Goal: Find specific page/section: Find specific page/section

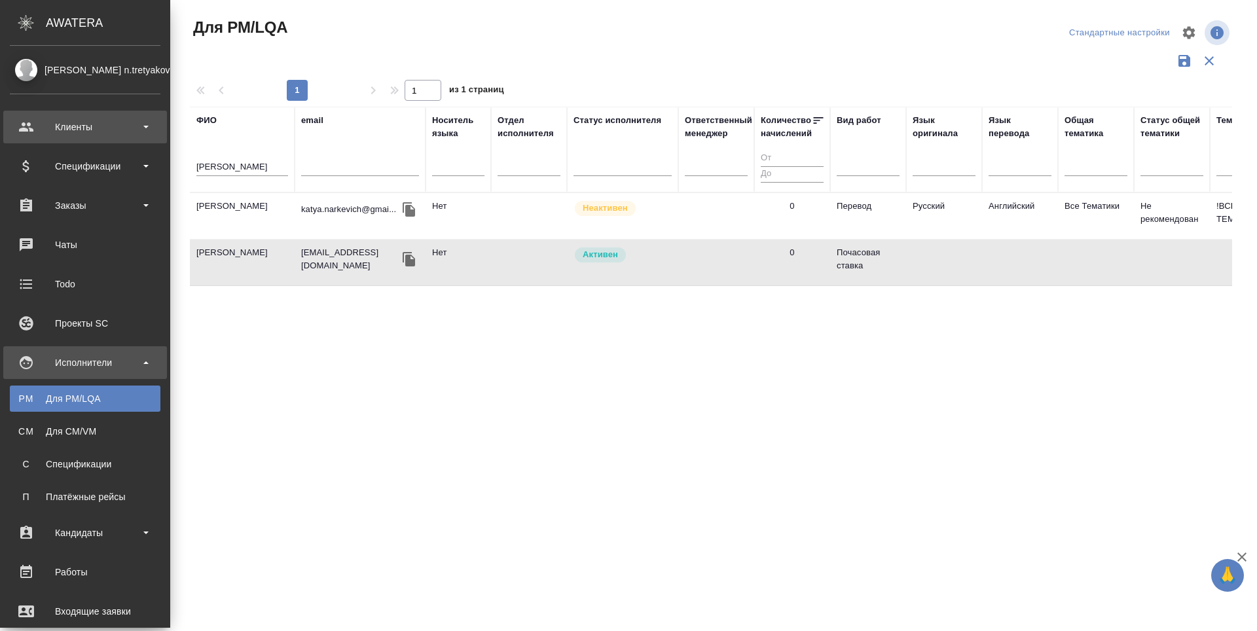
click at [66, 122] on div "Клиенты" at bounding box center [85, 127] width 151 height 20
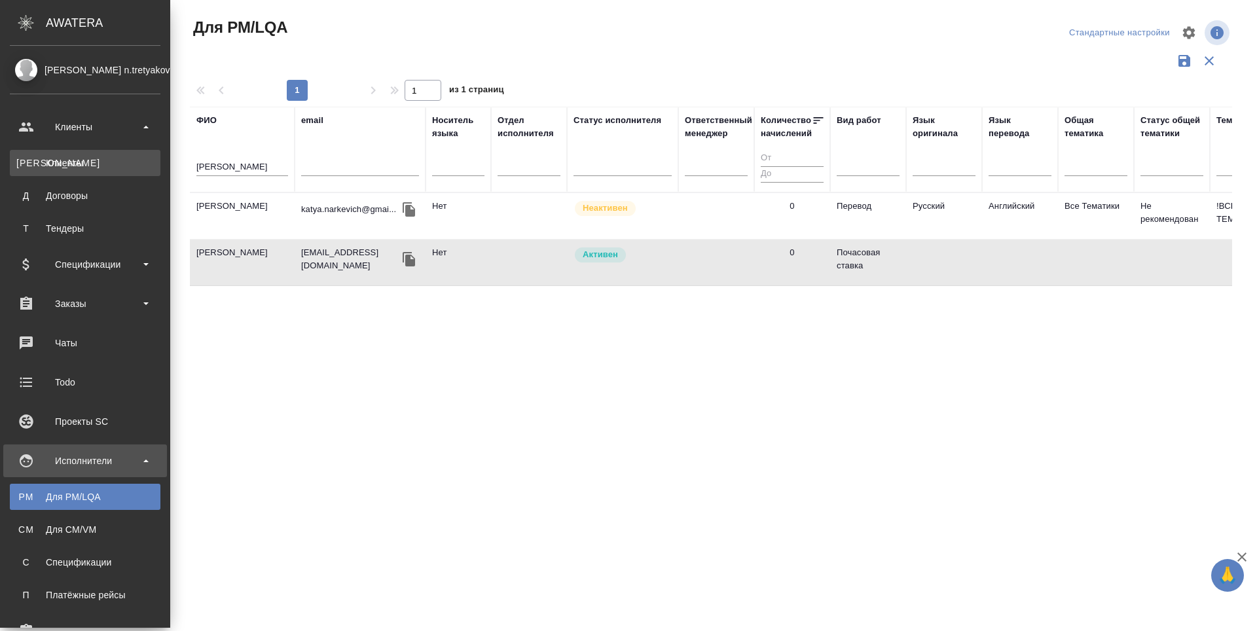
click at [53, 173] on link "К Клиенты" at bounding box center [85, 163] width 151 height 26
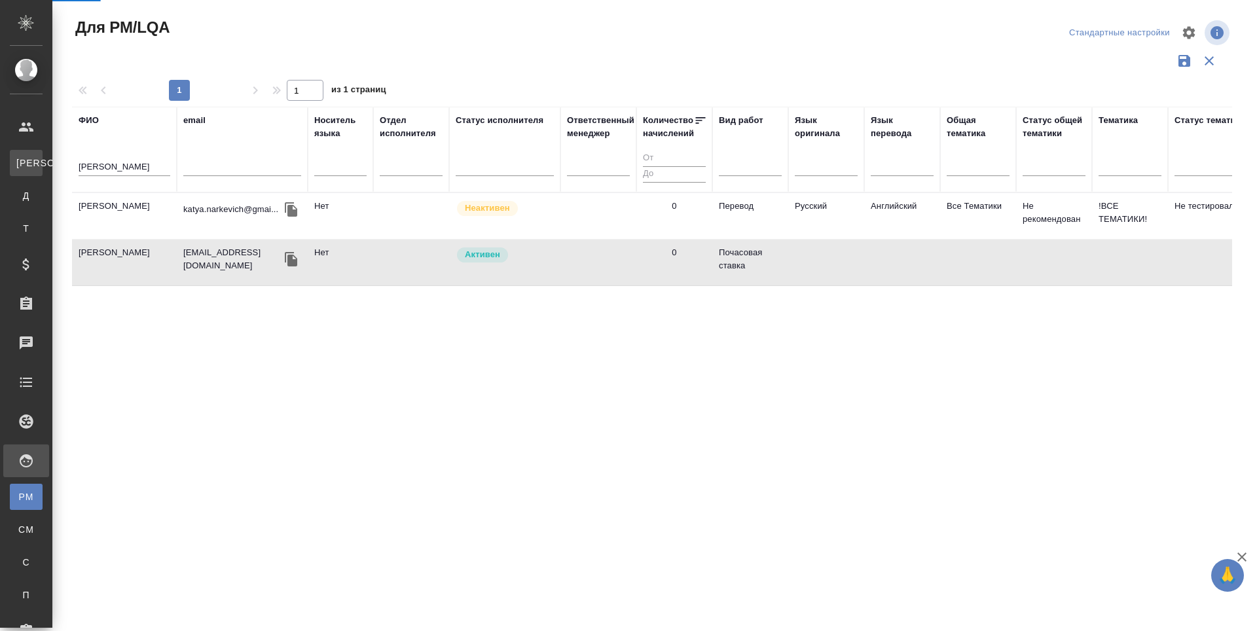
select select "RU"
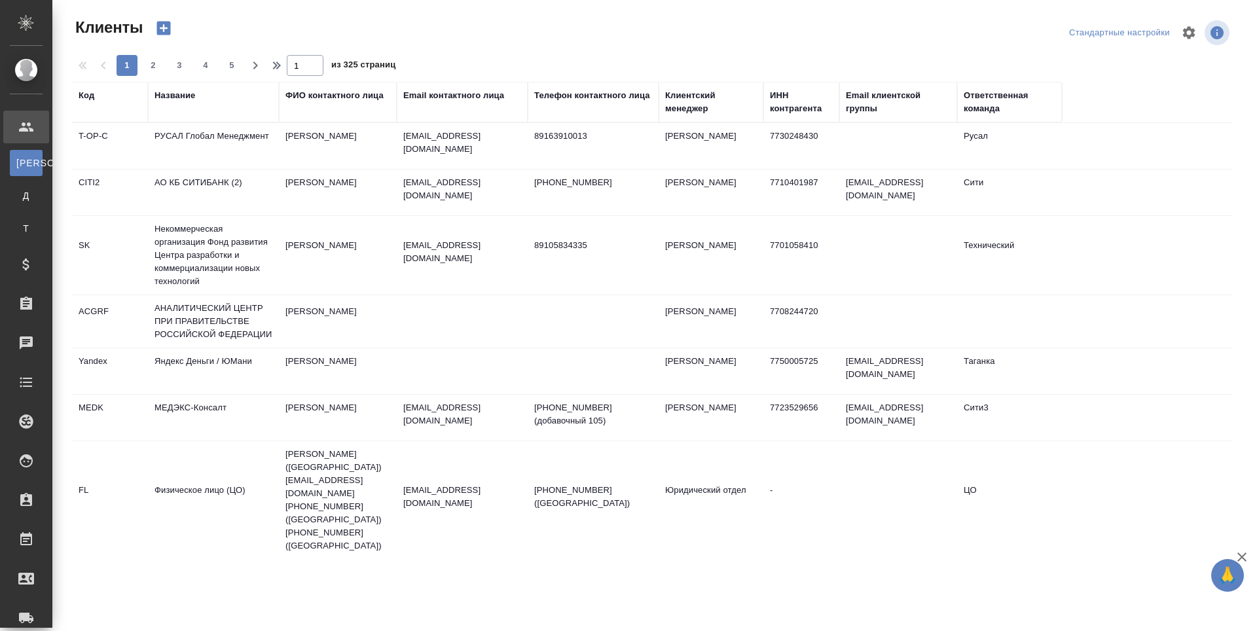
click at [173, 95] on div "Название" at bounding box center [174, 95] width 41 height 13
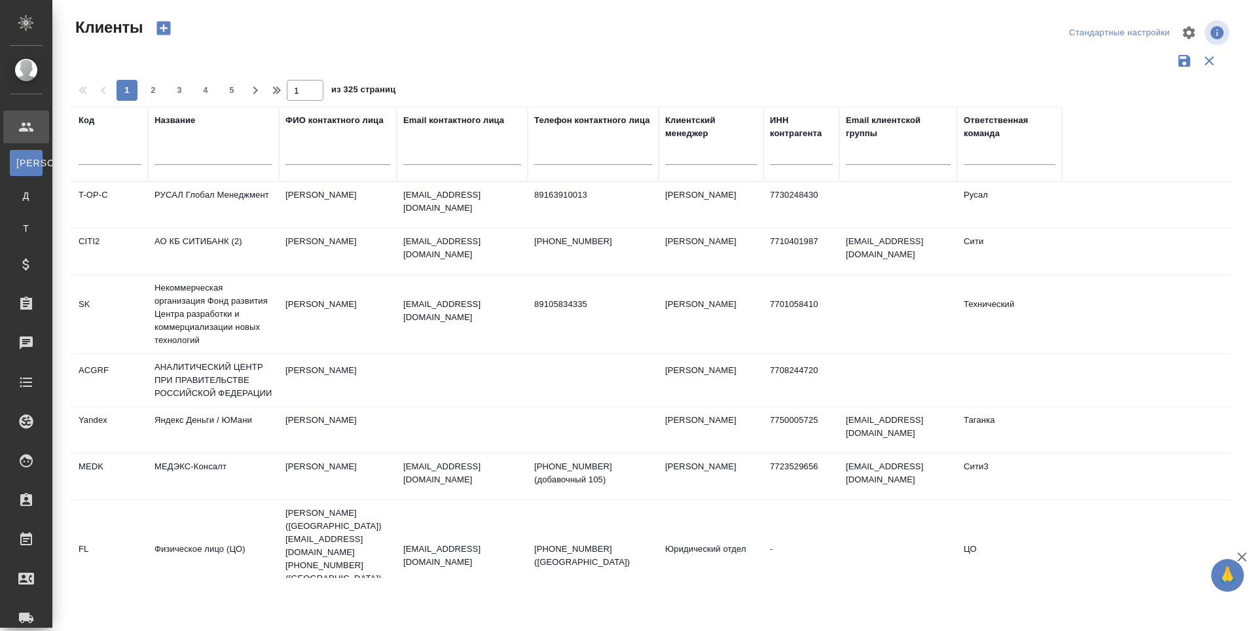
click at [172, 155] on input "text" at bounding box center [213, 157] width 118 height 16
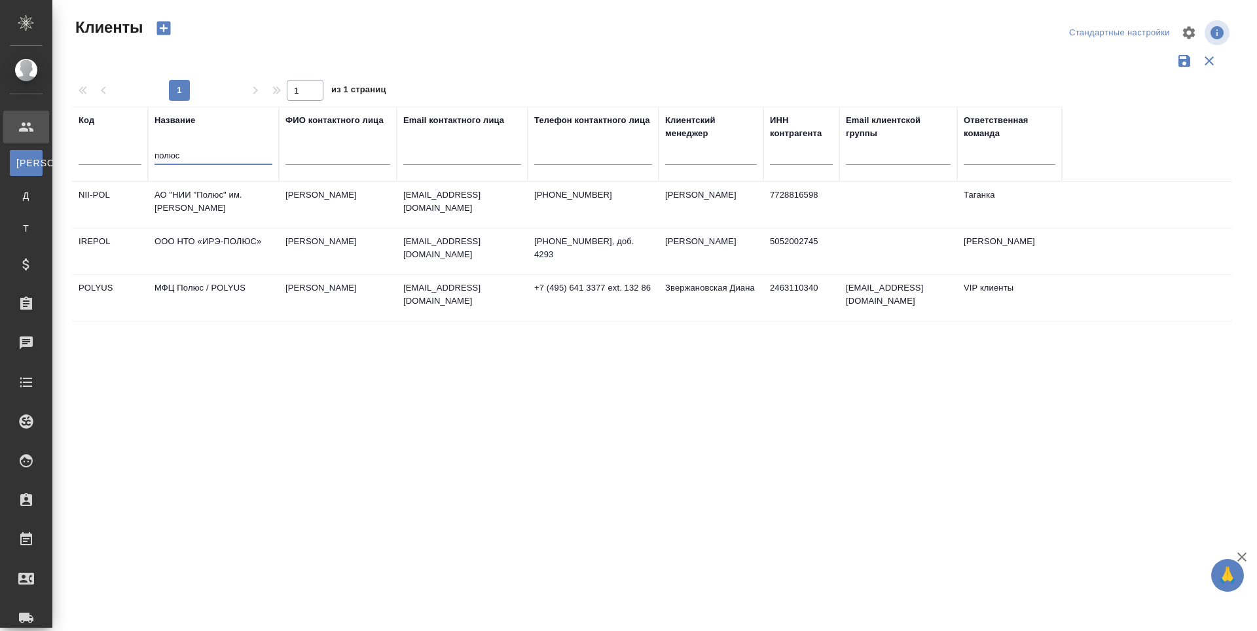
type input "полюс"
click at [189, 291] on td "МФЦ Полюс / POLYUS" at bounding box center [213, 298] width 131 height 46
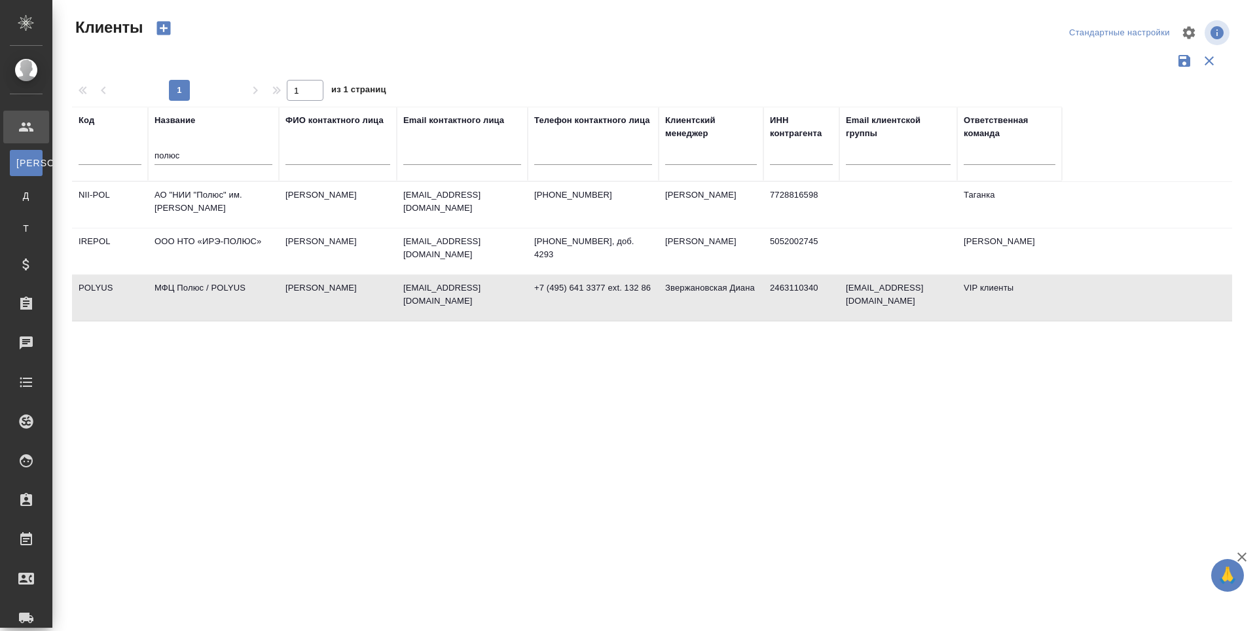
click at [189, 291] on td "МФЦ Полюс / POLYUS" at bounding box center [213, 298] width 131 height 46
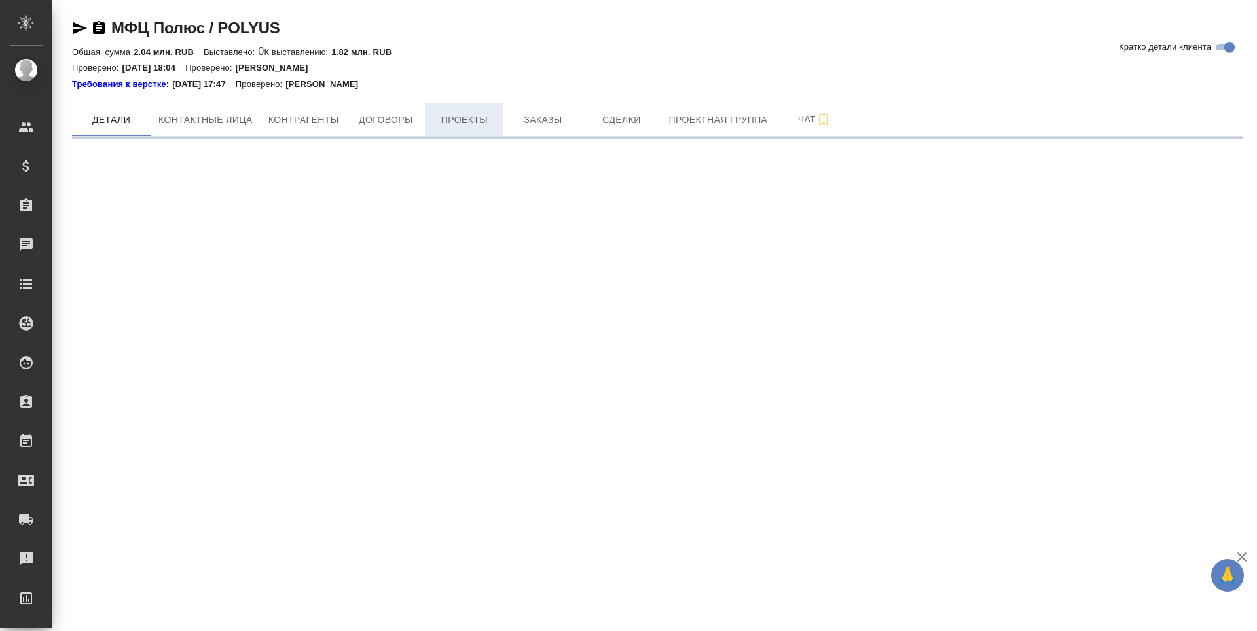
click at [453, 127] on span "Проекты" at bounding box center [464, 120] width 63 height 16
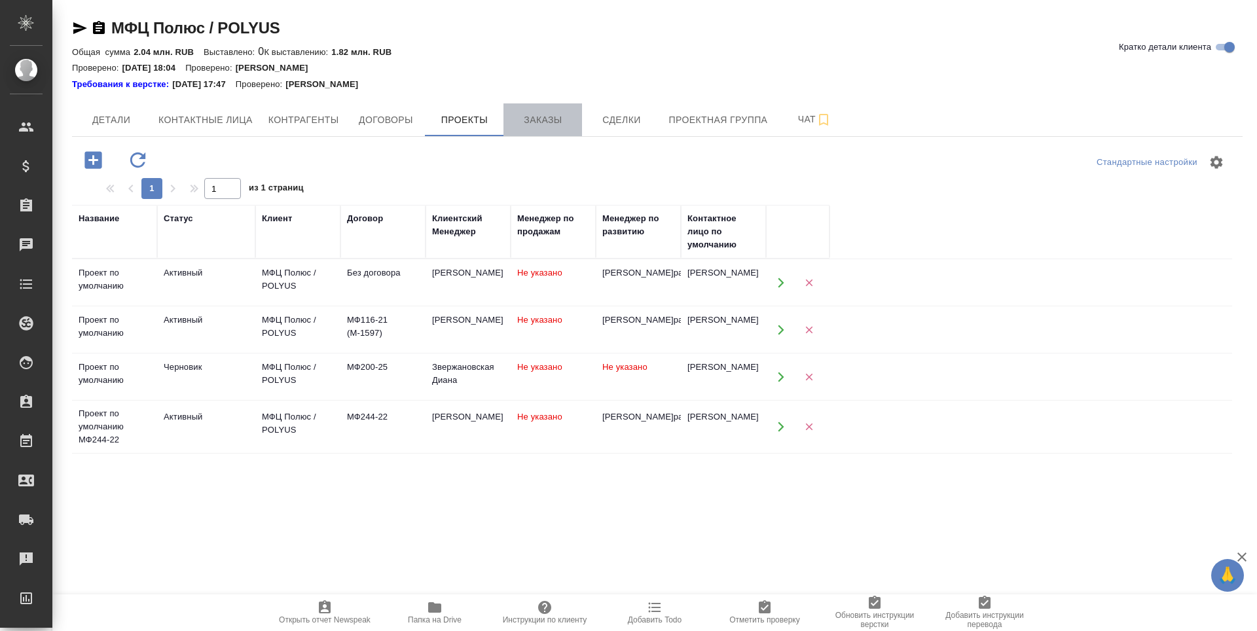
click at [517, 122] on span "Заказы" at bounding box center [542, 120] width 63 height 16
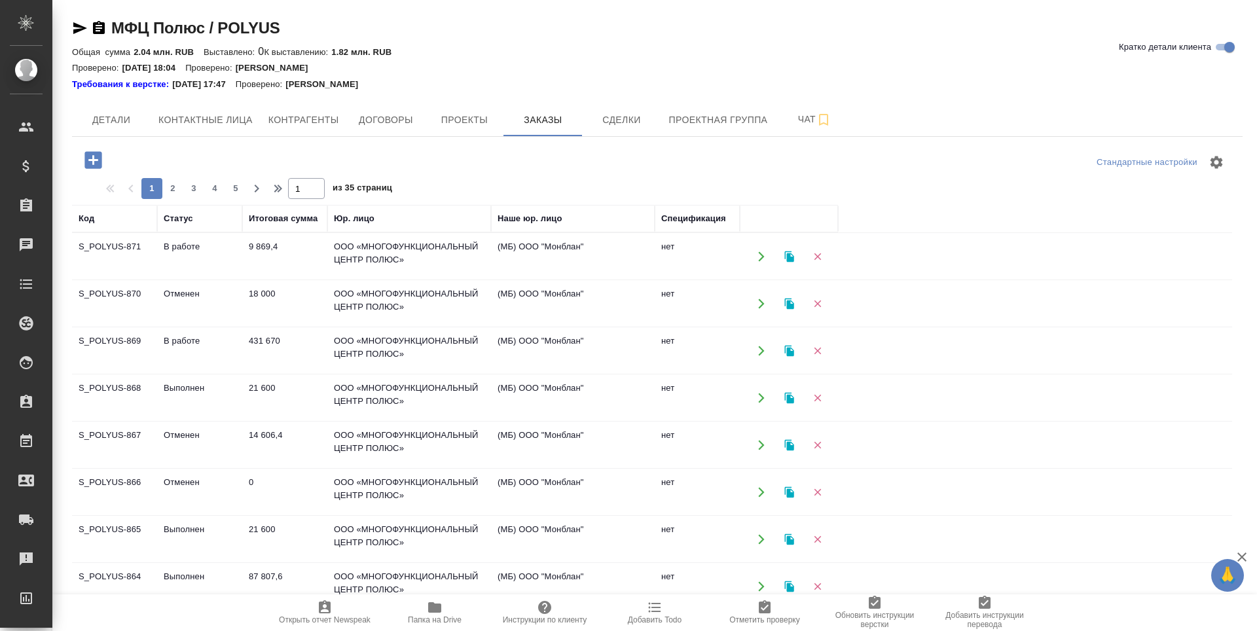
click at [383, 262] on td "ООО «МНОГОФУНКЦИОНАЛЬНЫЙ ЦЕНТР ПОЛЮС»" at bounding box center [409, 257] width 164 height 46
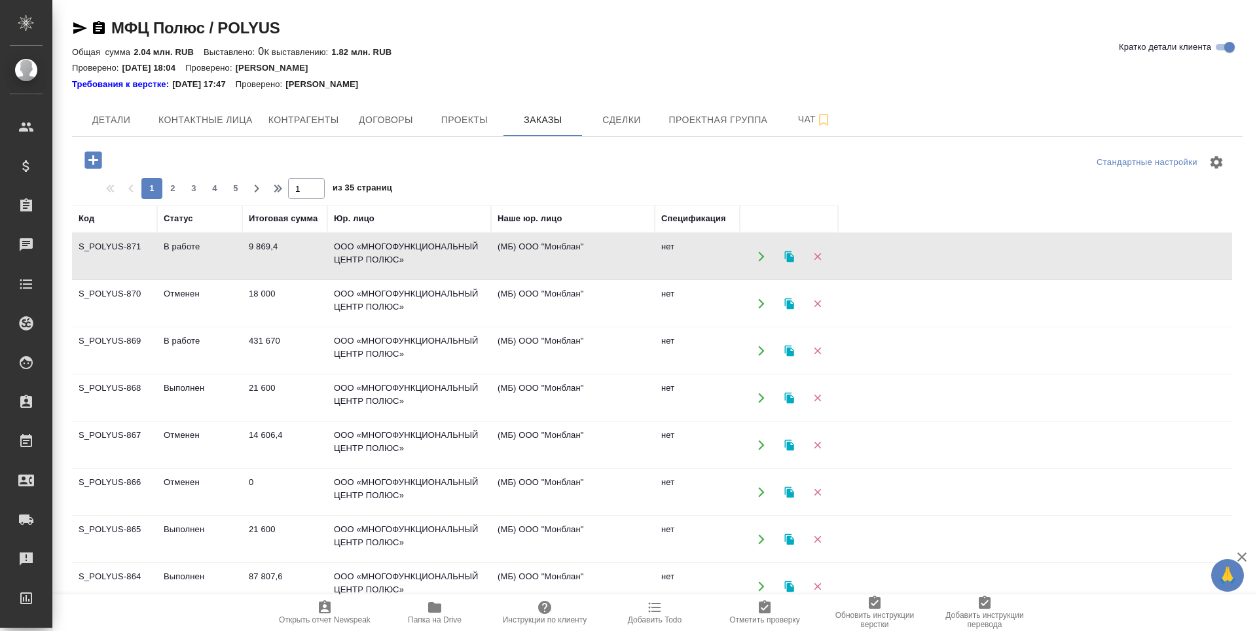
click at [383, 262] on td "ООО «МНОГОФУНКЦИОНАЛЬНЫЙ ЦЕНТР ПОЛЮС»" at bounding box center [409, 257] width 164 height 46
click at [414, 335] on td "ООО «МНОГОФУНКЦИОНАЛЬНЫЙ ЦЕНТР ПОЛЮС»" at bounding box center [409, 351] width 164 height 46
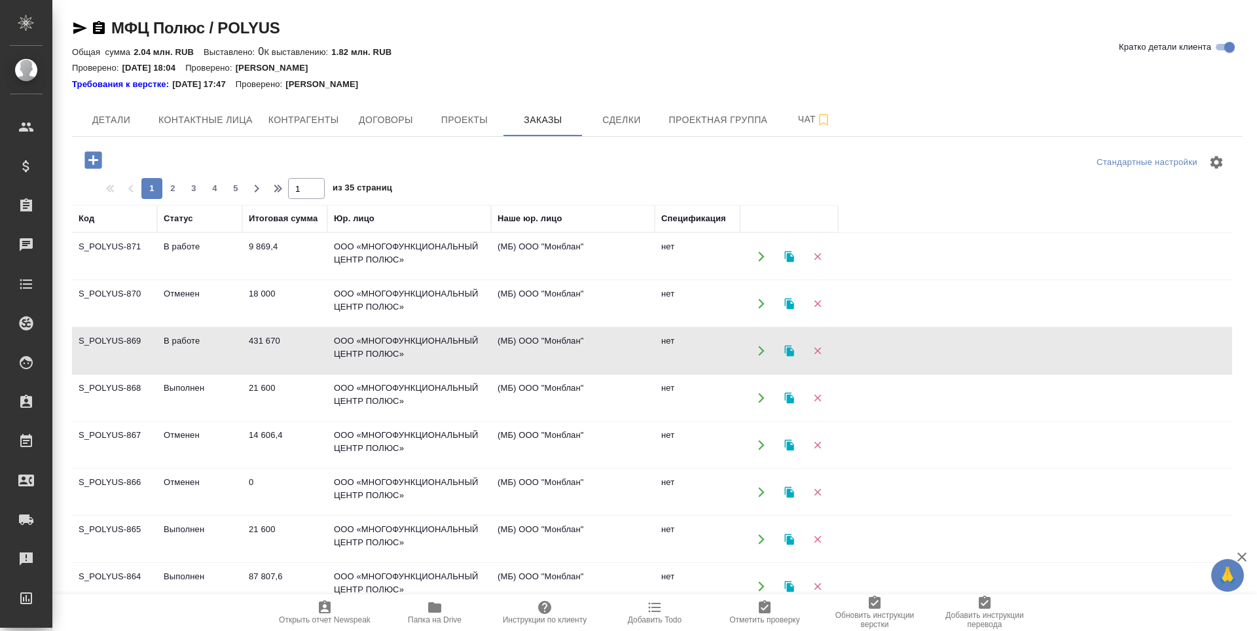
click at [421, 403] on td "ООО «МНОГОФУНКЦИОНАЛЬНЫЙ ЦЕНТР ПОЛЮС»" at bounding box center [409, 398] width 164 height 46
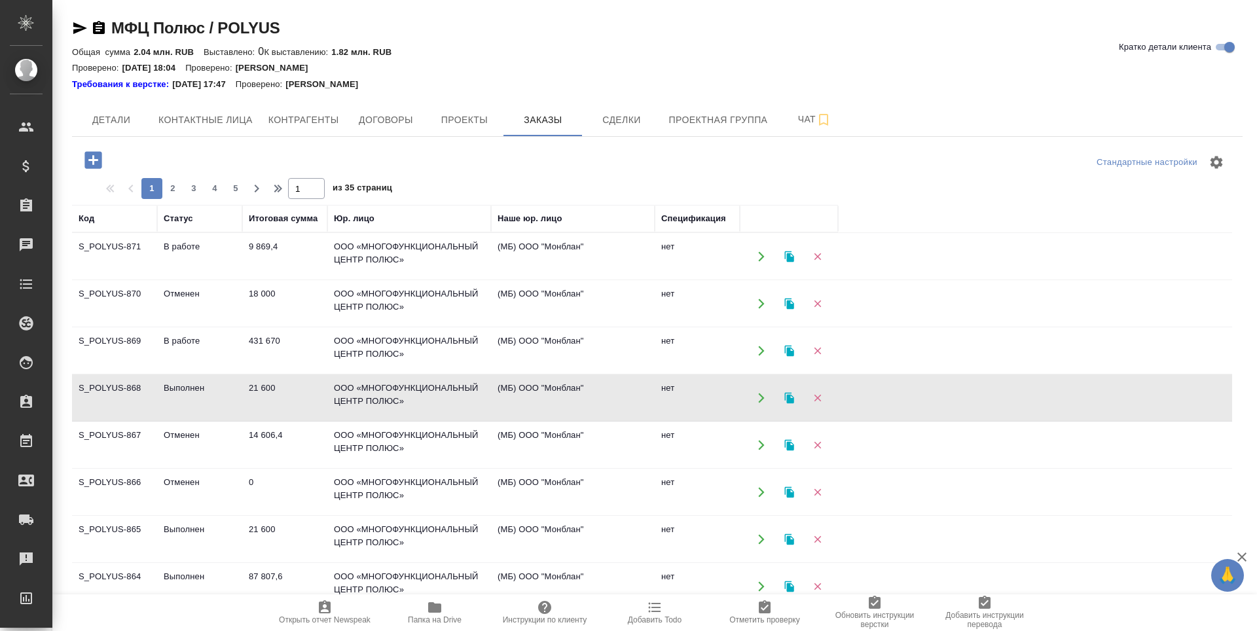
click at [421, 403] on td "ООО «МНОГОФУНКЦИОНАЛЬНЫЙ ЦЕНТР ПОЛЮС»" at bounding box center [409, 398] width 164 height 46
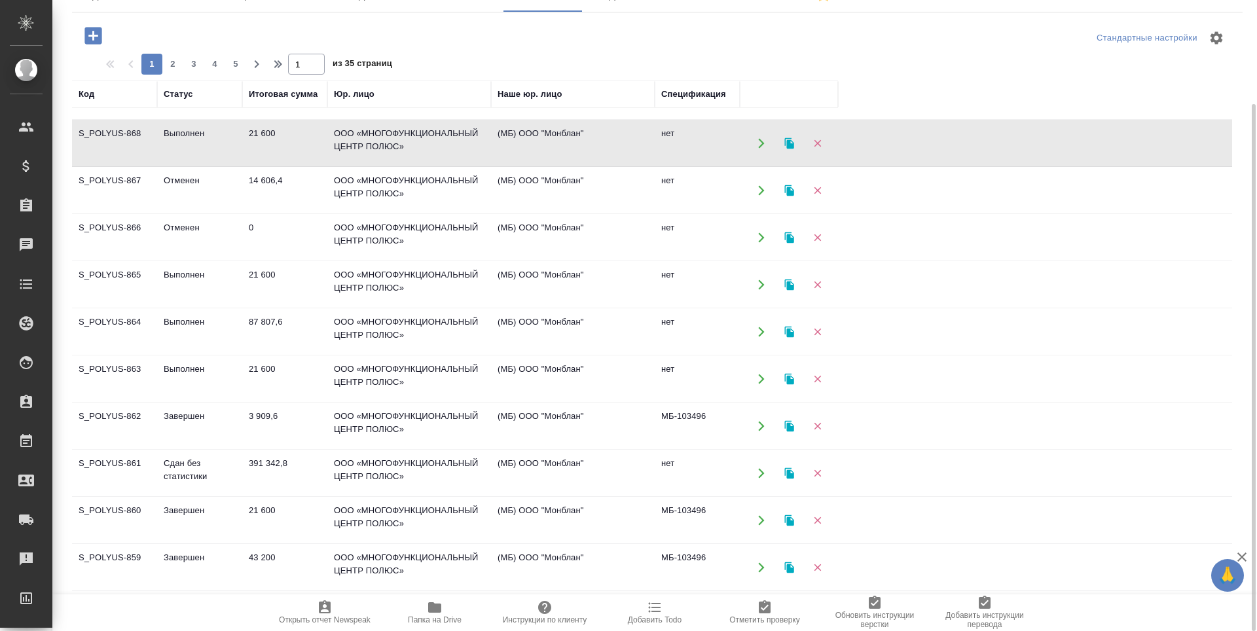
scroll to position [131, 0]
click at [419, 328] on td "ООО «МНОГОФУНКЦИОНАЛЬНЫЙ ЦЕНТР ПОЛЮС»" at bounding box center [409, 331] width 164 height 46
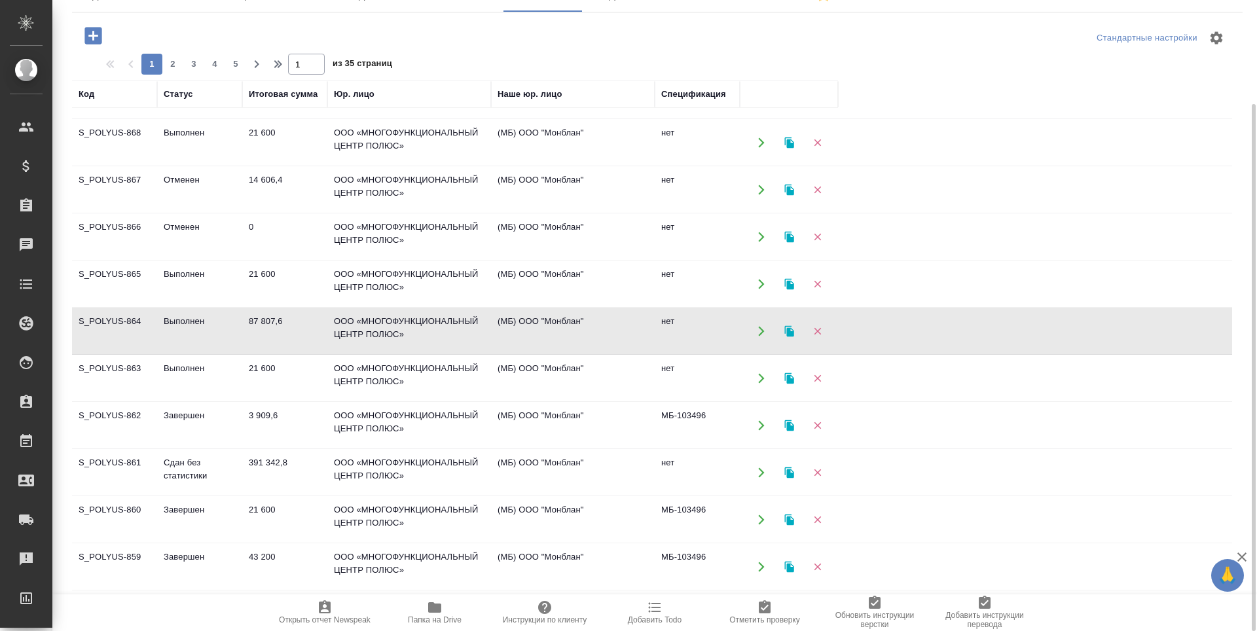
click at [420, 328] on td "ООО «МНОГОФУНКЦИОНАЛЬНЫЙ ЦЕНТР ПОЛЮС»" at bounding box center [409, 331] width 164 height 46
click at [412, 287] on td "ООО «МНОГОФУНКЦИОНАЛЬНЫЙ ЦЕНТР ПОЛЮС»" at bounding box center [409, 284] width 164 height 46
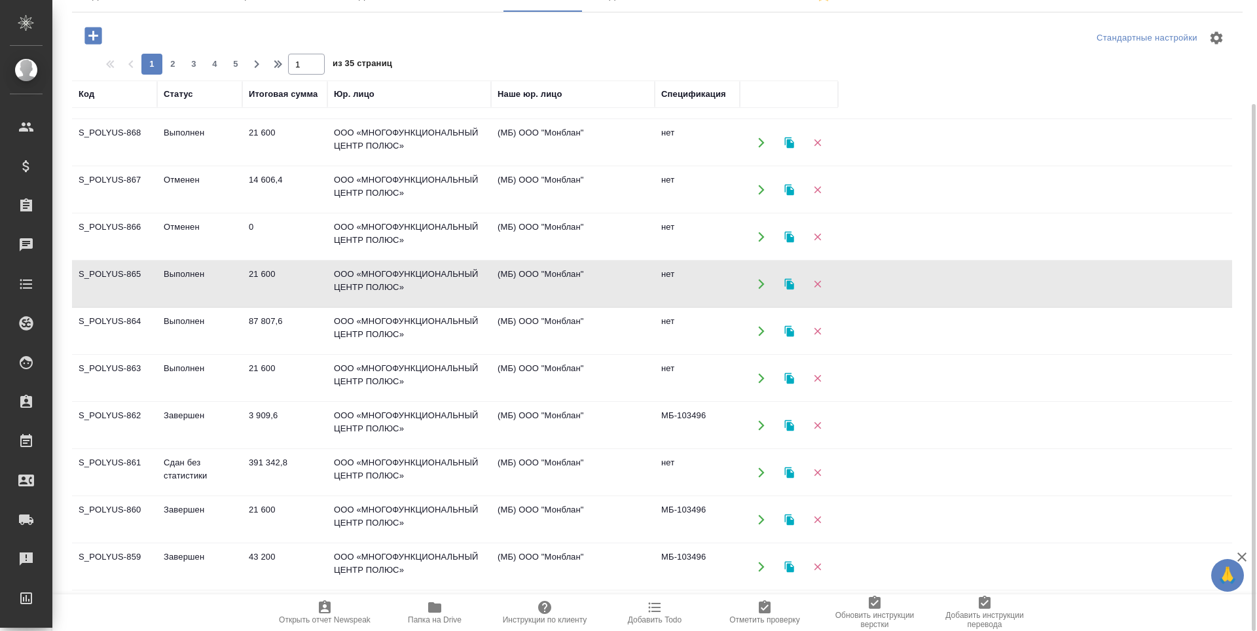
click at [412, 287] on td "ООО «МНОГОФУНКЦИОНАЛЬНЫЙ ЦЕНТР ПОЛЮС»" at bounding box center [409, 284] width 164 height 46
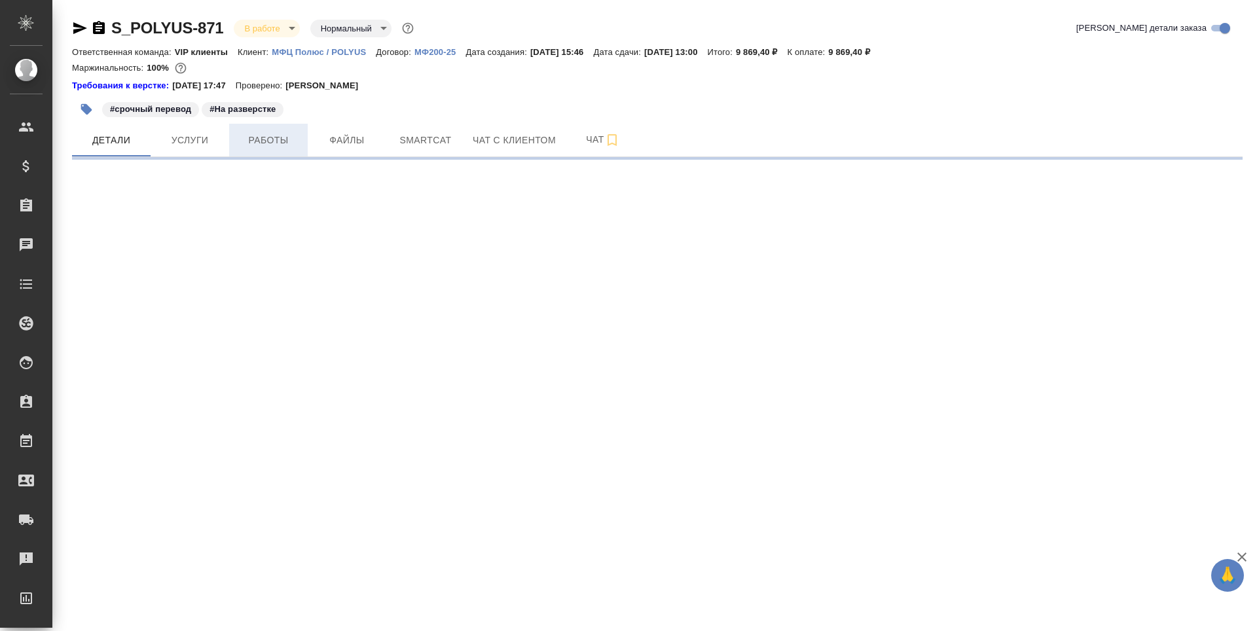
select select "RU"
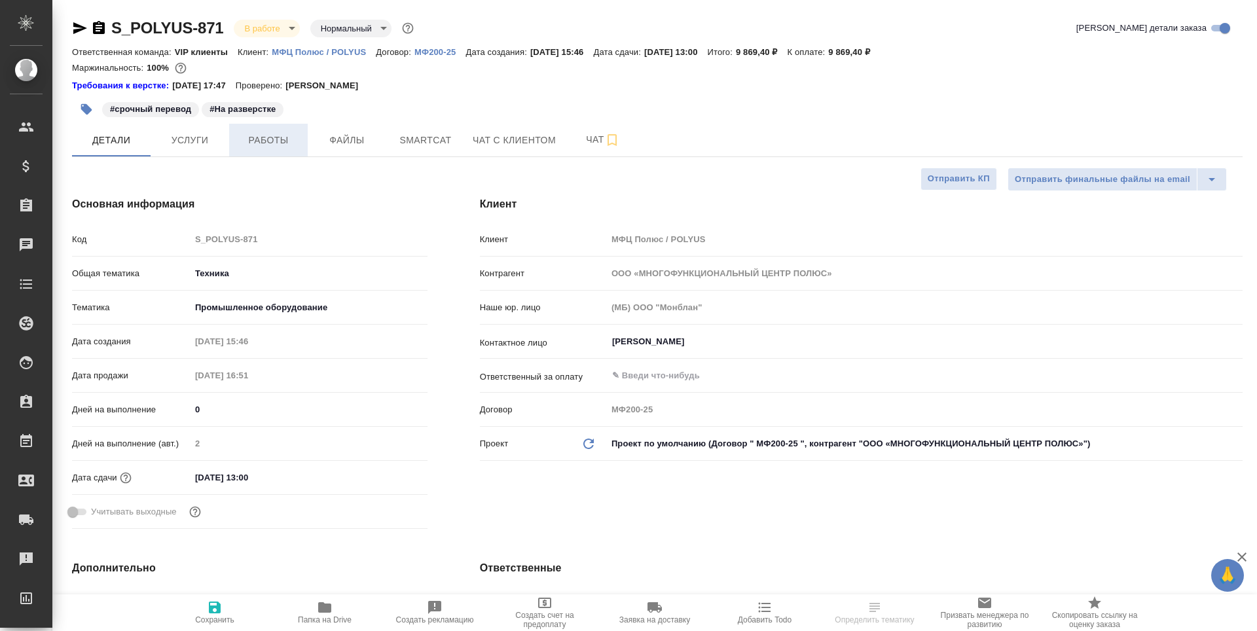
click at [269, 143] on span "Работы" at bounding box center [268, 140] width 63 height 16
type textarea "x"
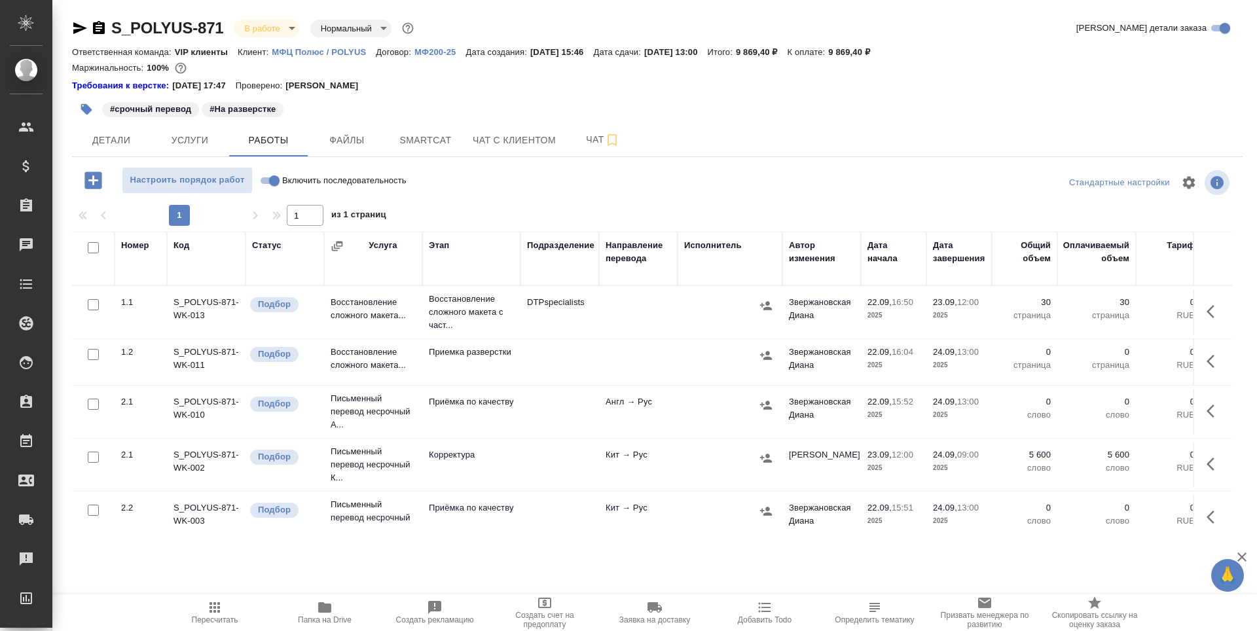
click at [828, 457] on td "Грабко Мария" at bounding box center [821, 465] width 79 height 46
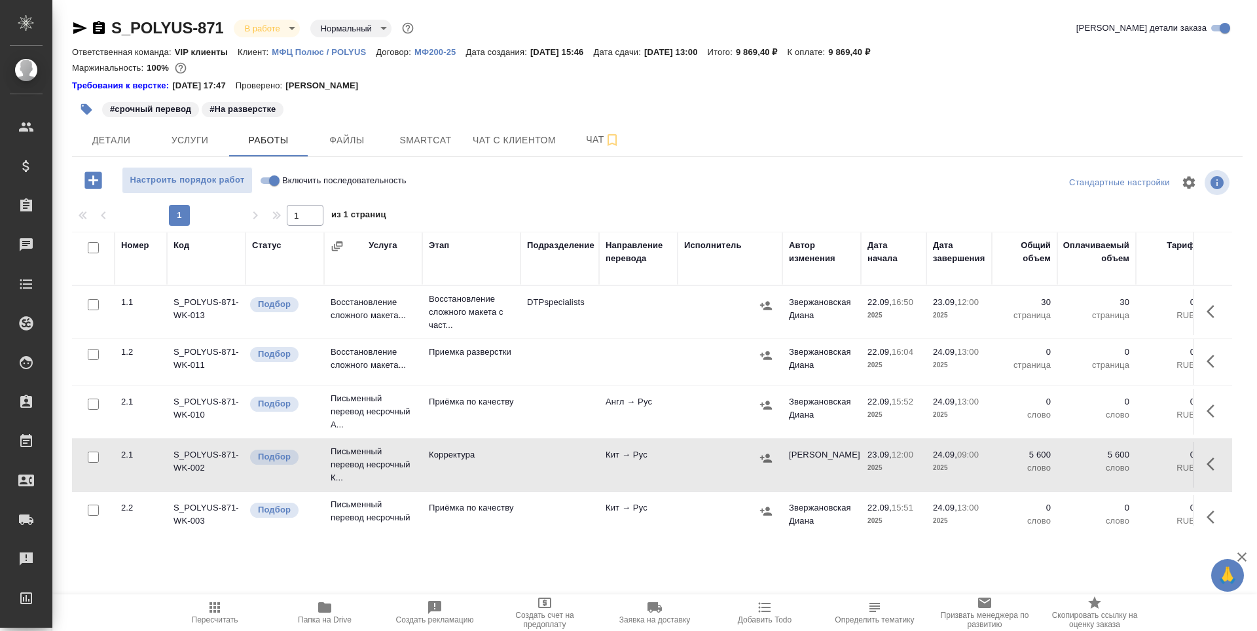
click at [827, 457] on td "Грабко Мария" at bounding box center [821, 465] width 79 height 46
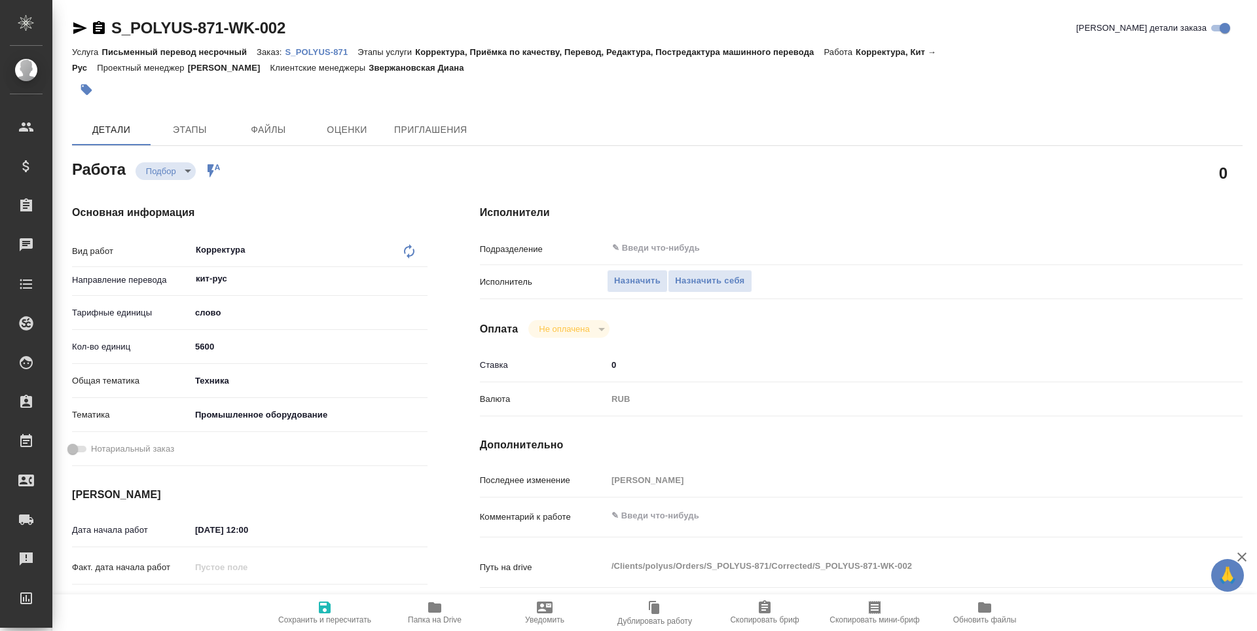
type textarea "x"
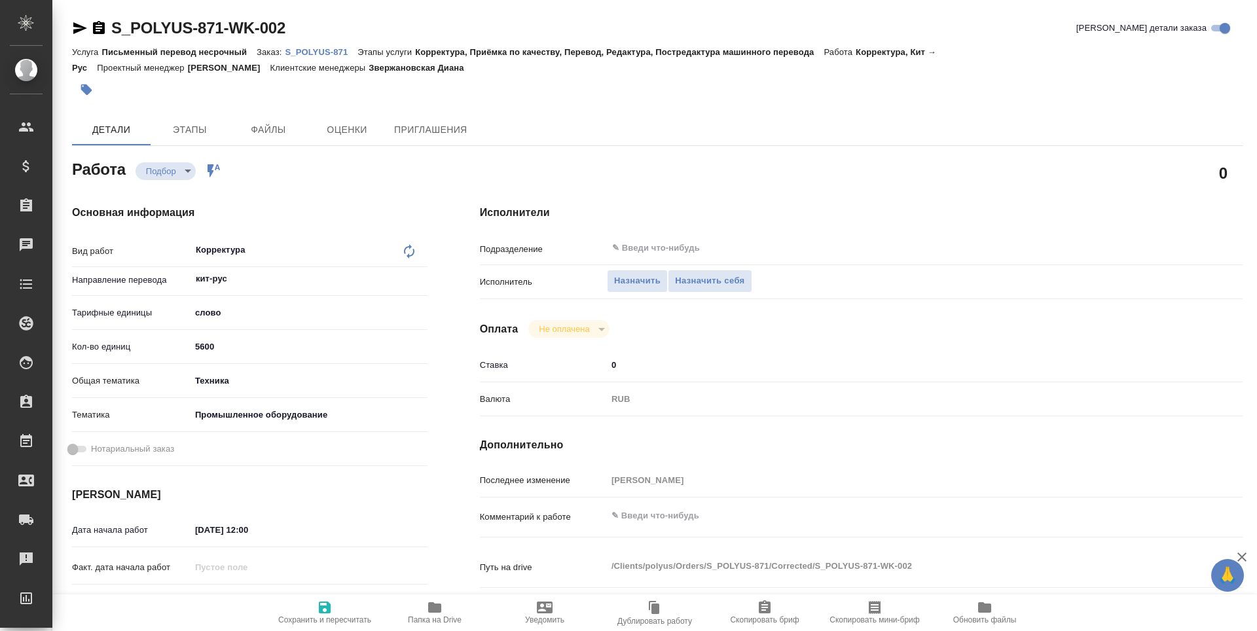
type textarea "x"
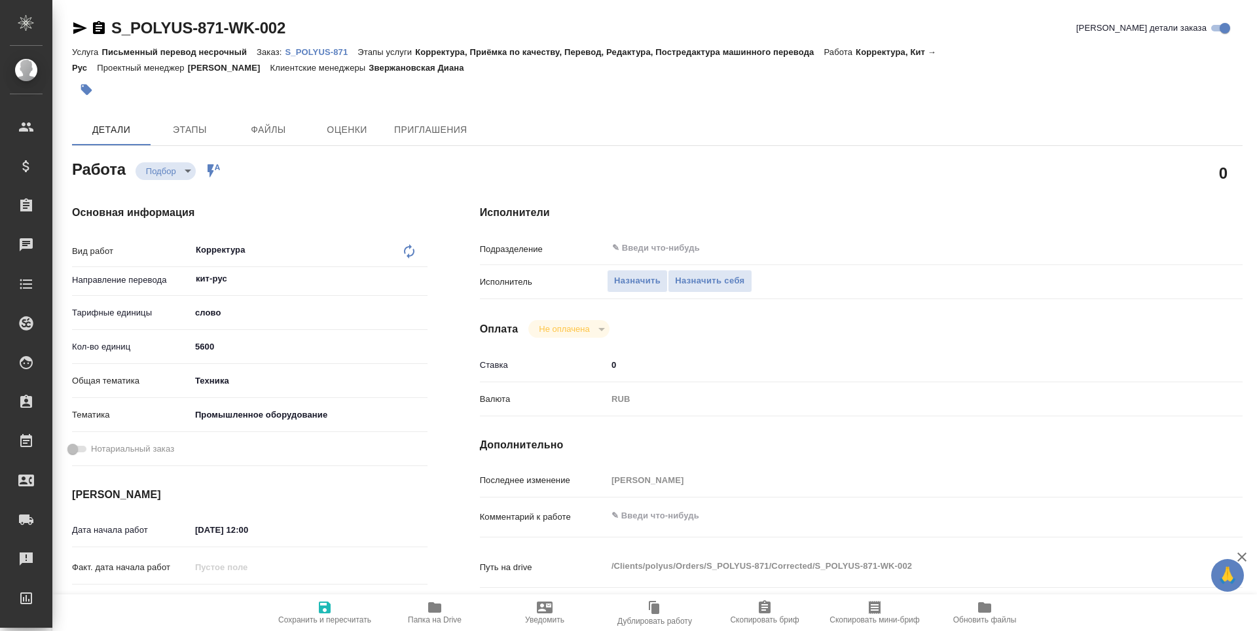
type textarea "x"
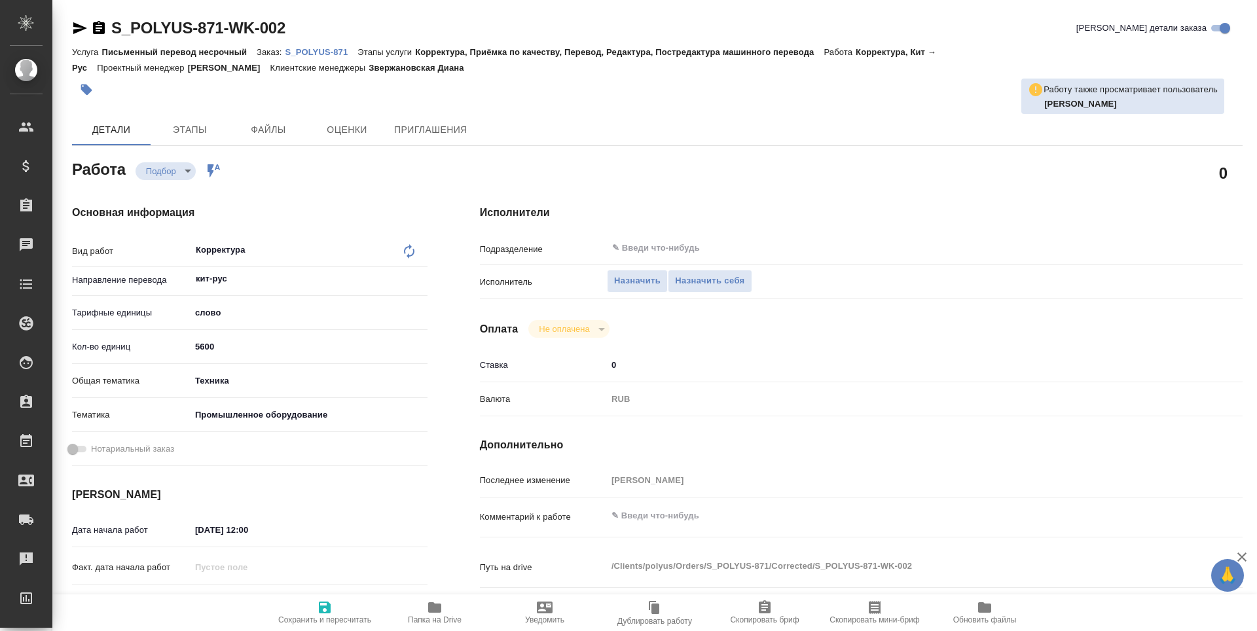
type textarea "x"
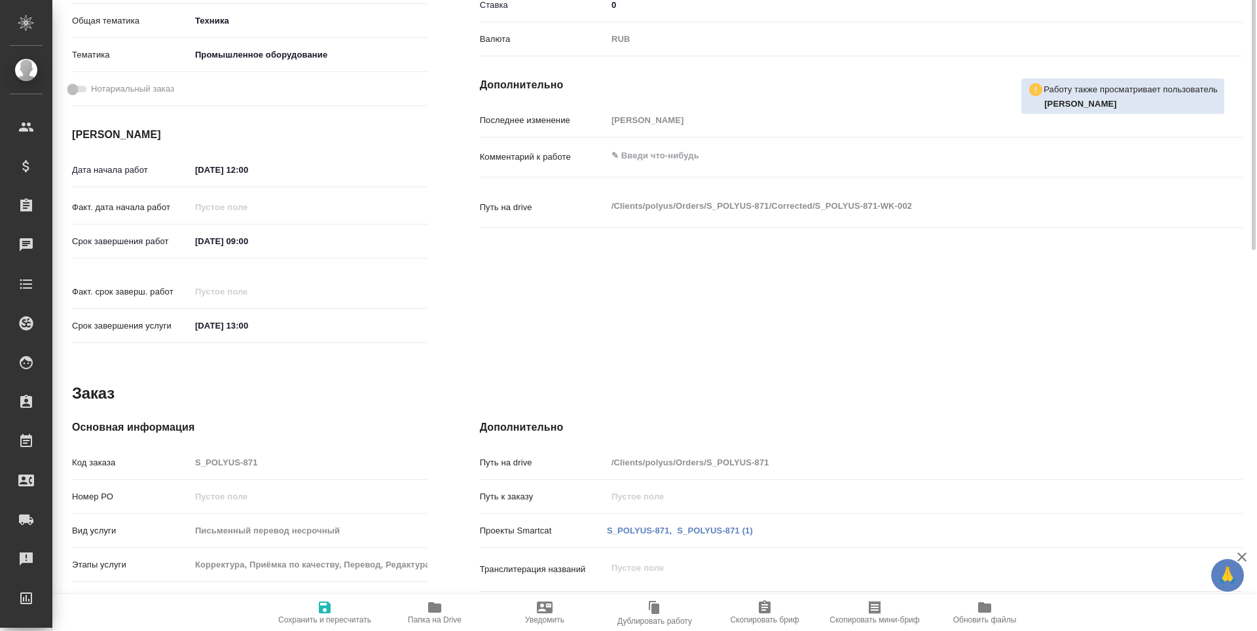
scroll to position [98, 0]
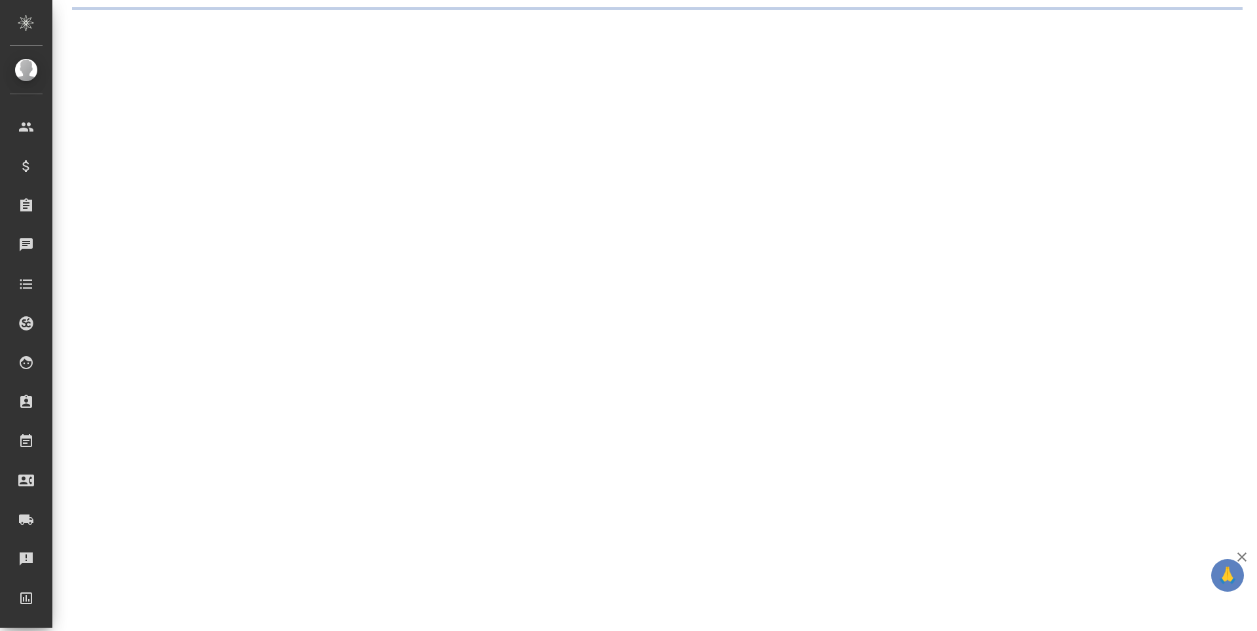
select select "RU"
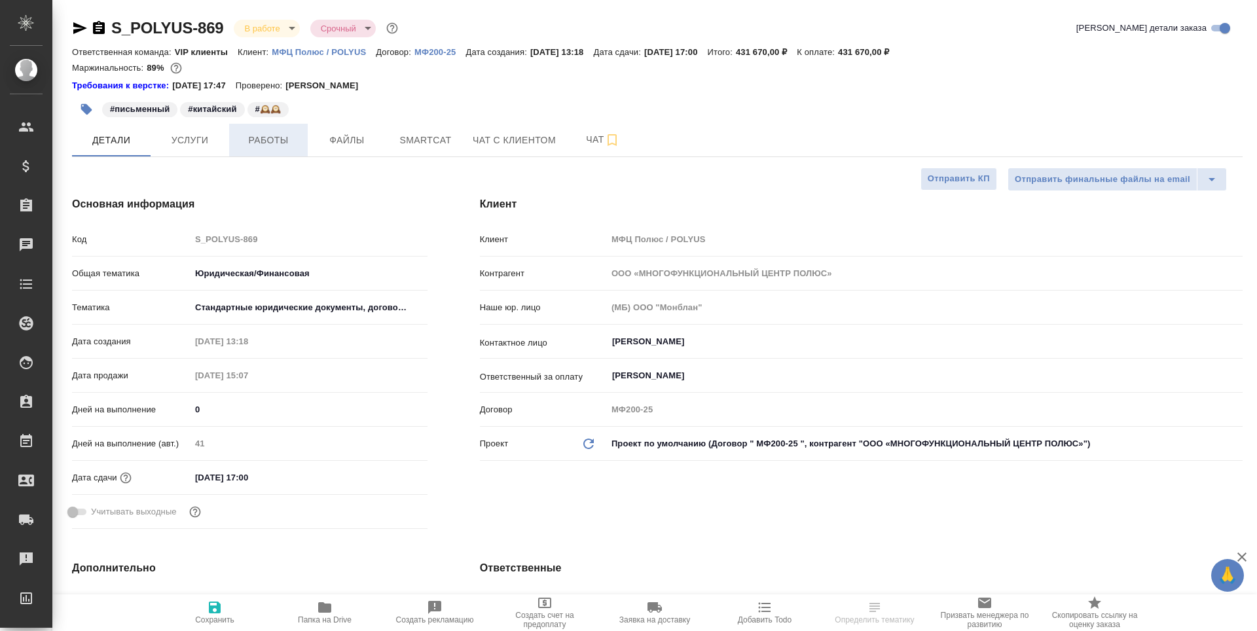
type textarea "x"
click at [275, 139] on span "Работы" at bounding box center [268, 140] width 63 height 16
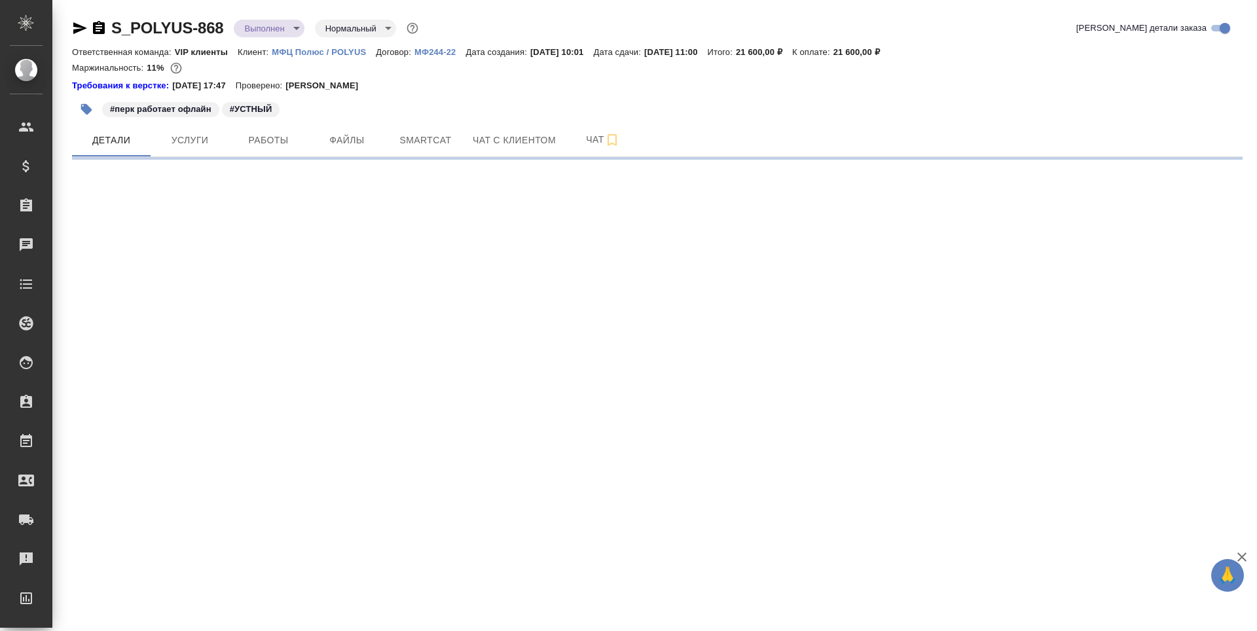
select select "RU"
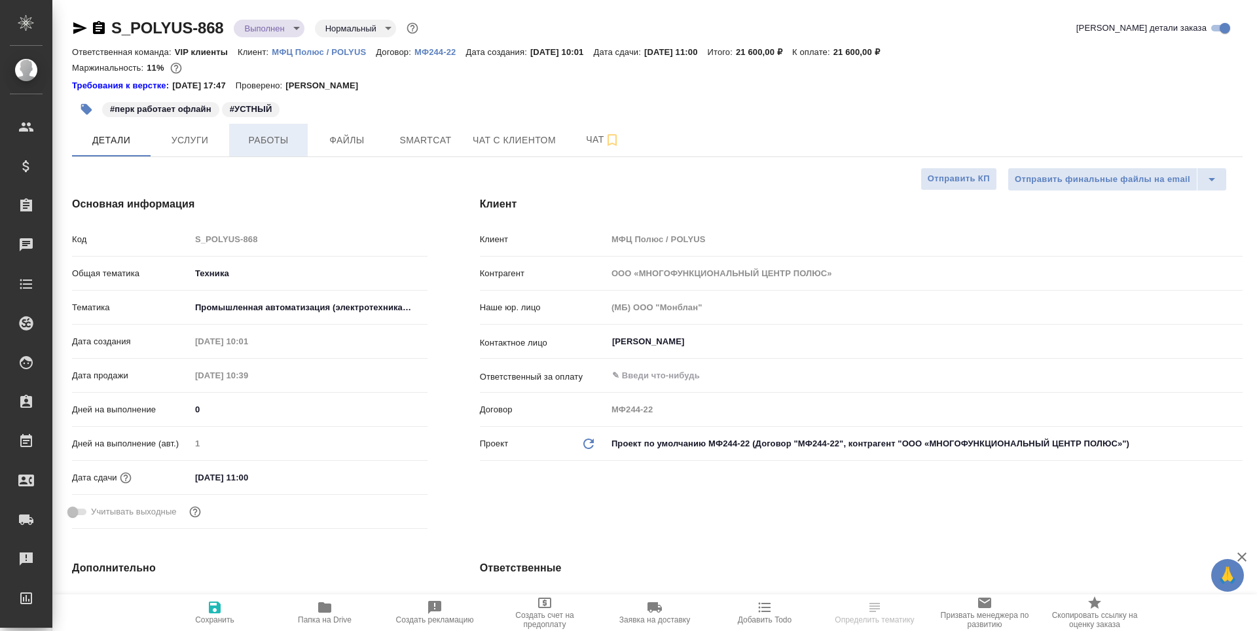
type textarea "x"
click at [268, 141] on span "Работы" at bounding box center [268, 140] width 63 height 16
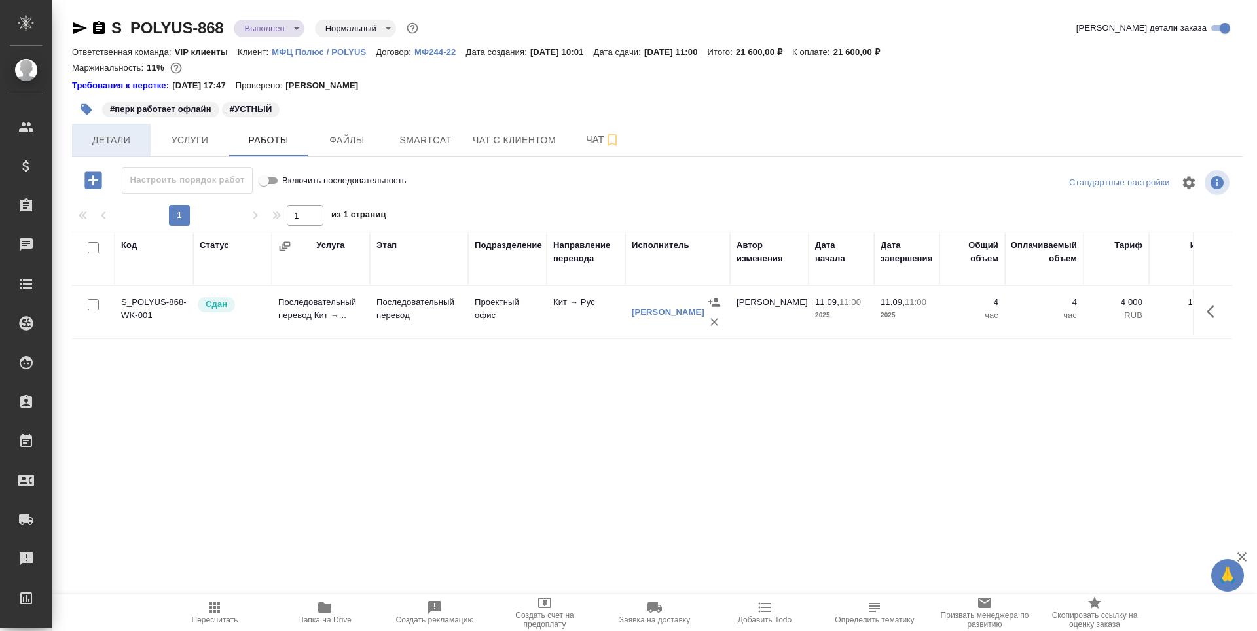
click at [113, 147] on span "Детали" at bounding box center [111, 140] width 63 height 16
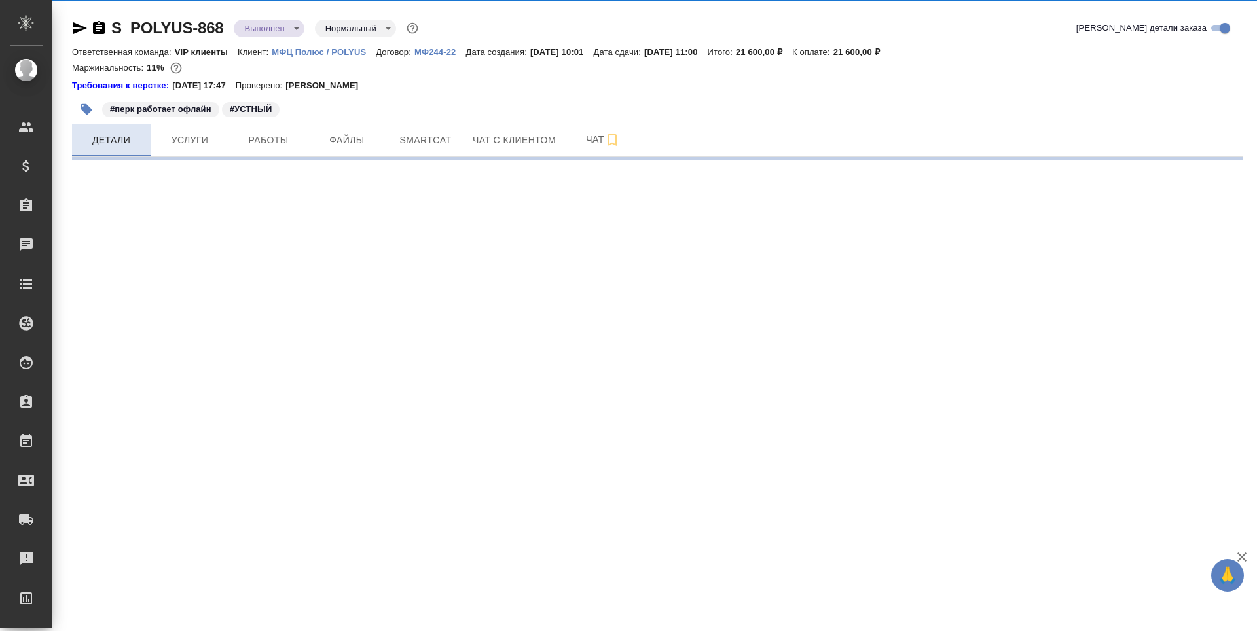
select select "RU"
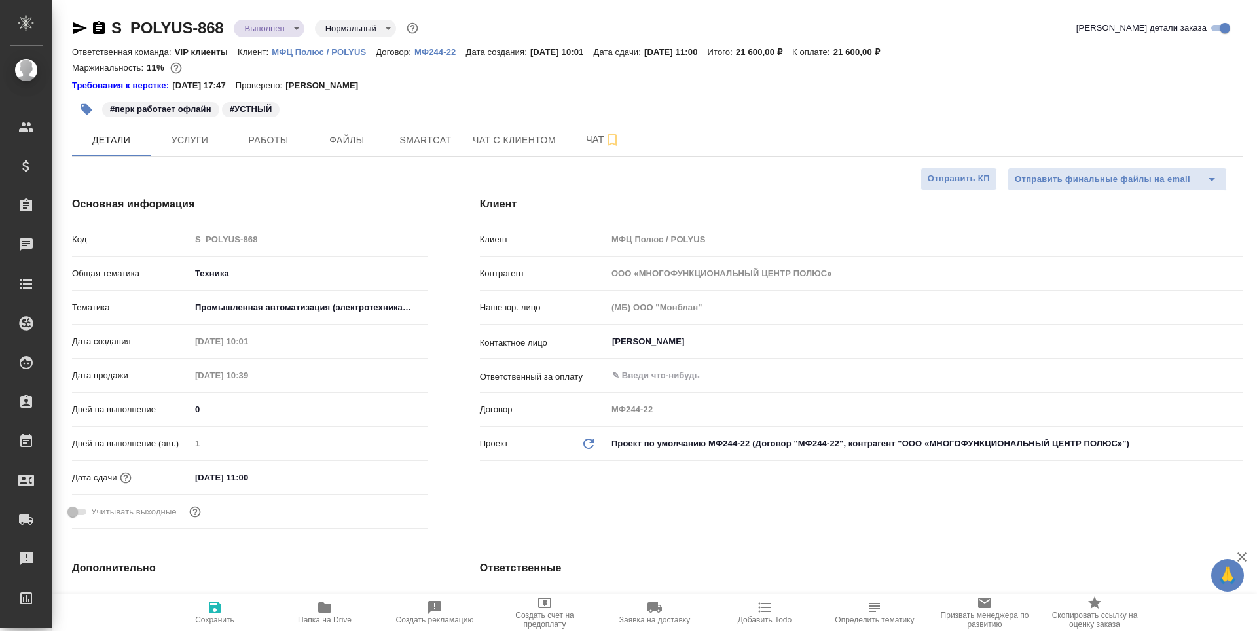
type textarea "x"
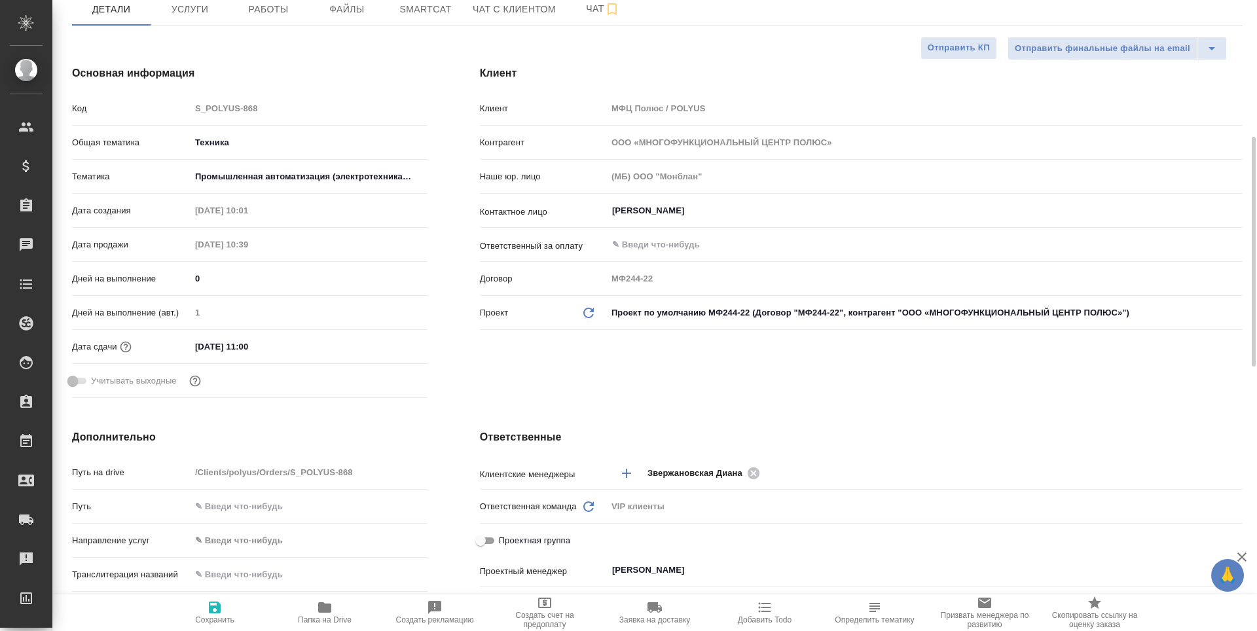
scroll to position [327, 0]
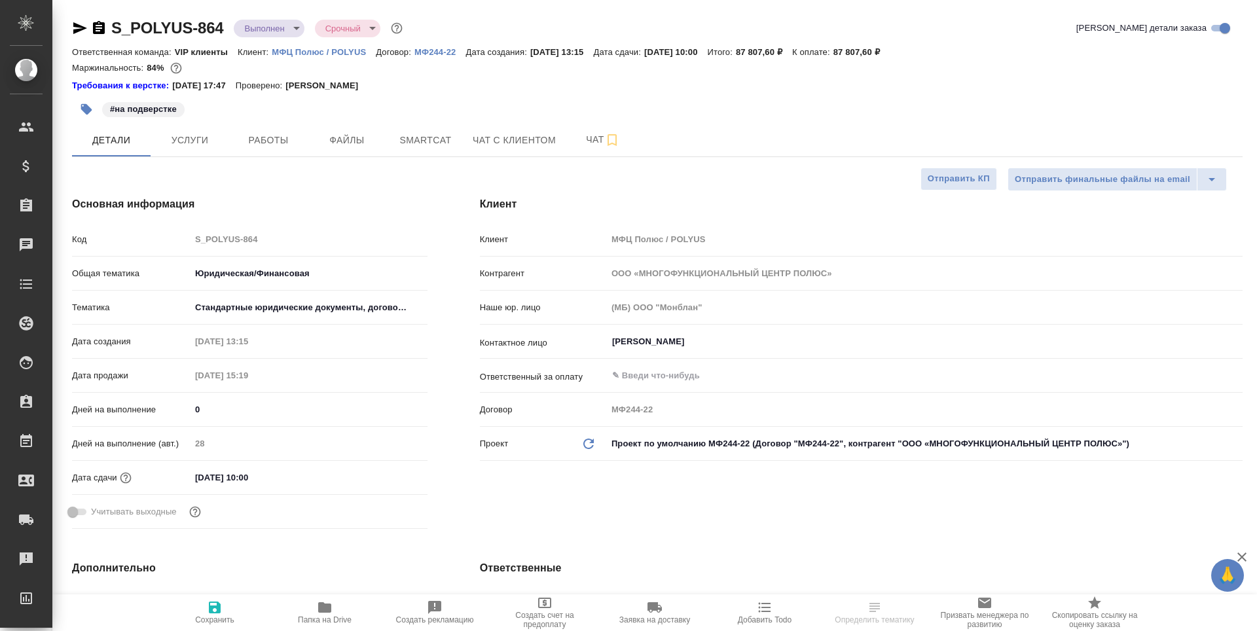
select select "RU"
click at [263, 140] on span "Работы" at bounding box center [268, 140] width 63 height 16
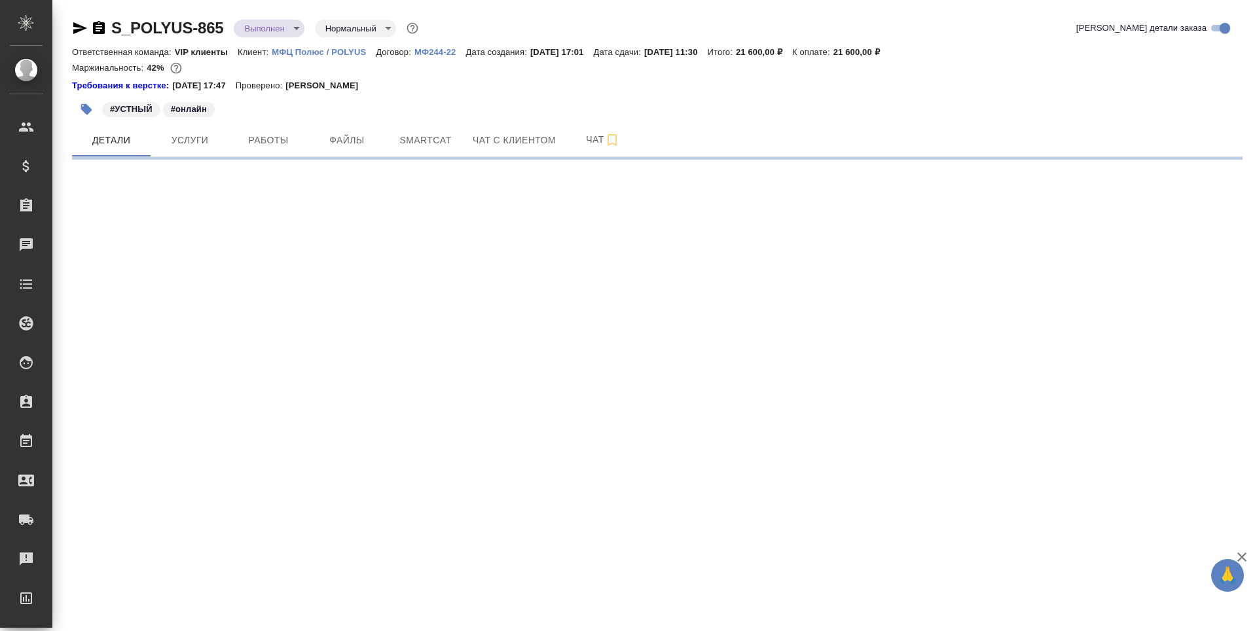
select select "RU"
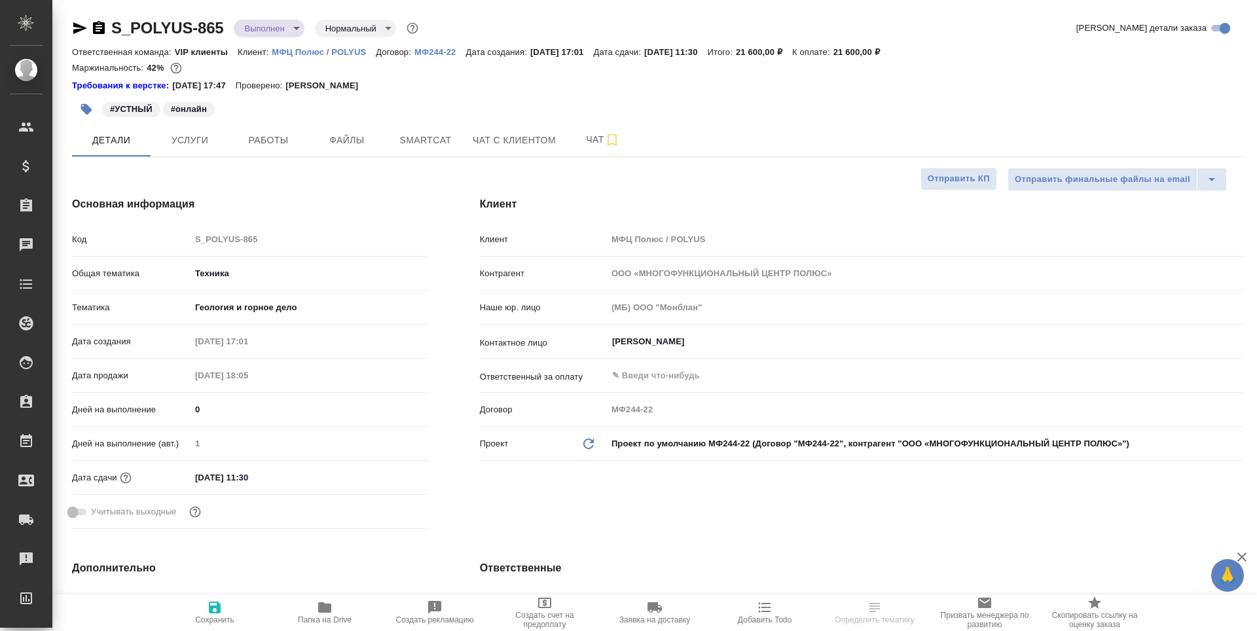
scroll to position [327, 0]
